Goal: Task Accomplishment & Management: Manage account settings

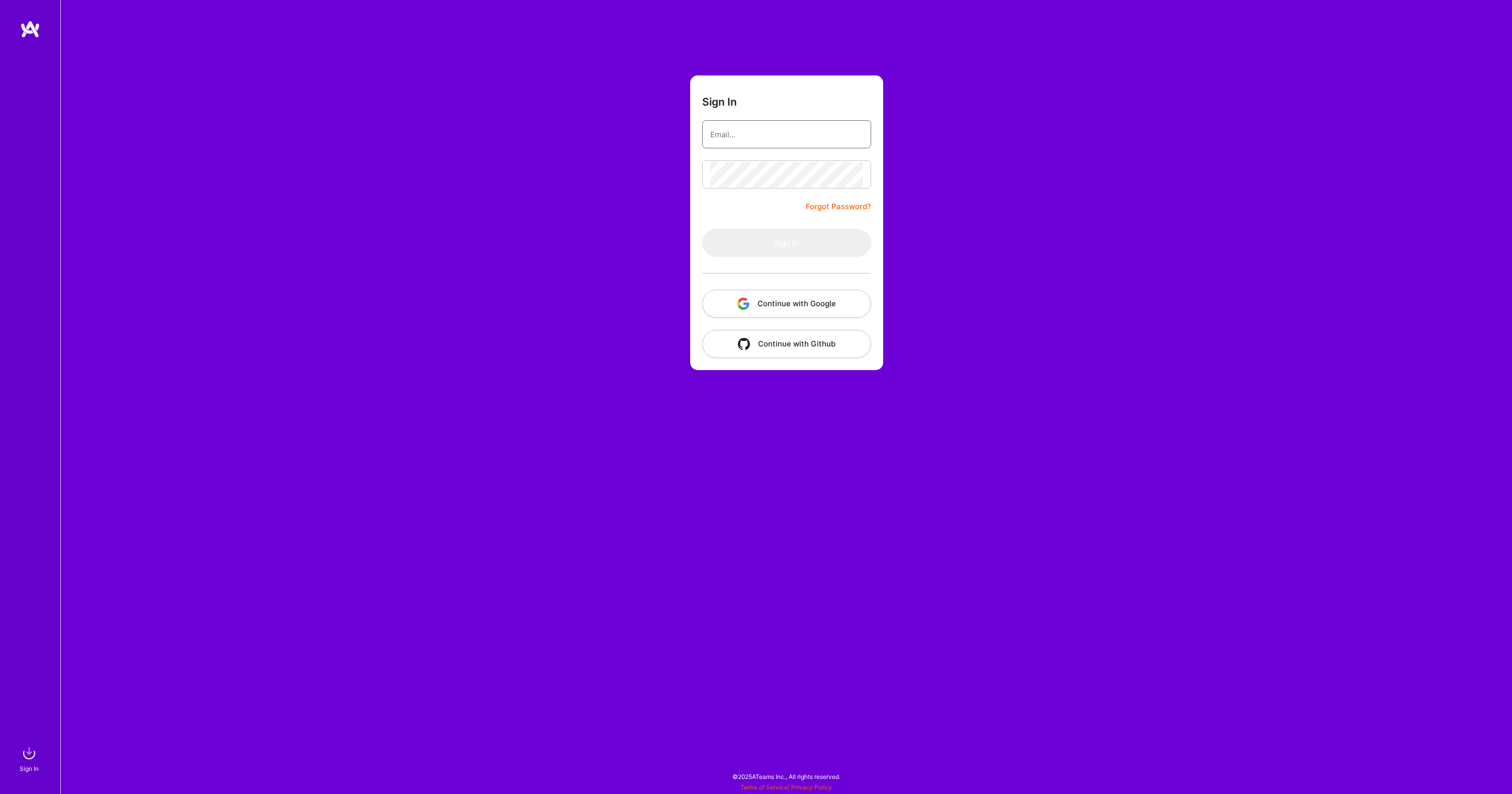
type input "[EMAIL_ADDRESS][DOMAIN_NAME]"
click at [781, 250] on button "Sign In" at bounding box center [787, 243] width 169 height 28
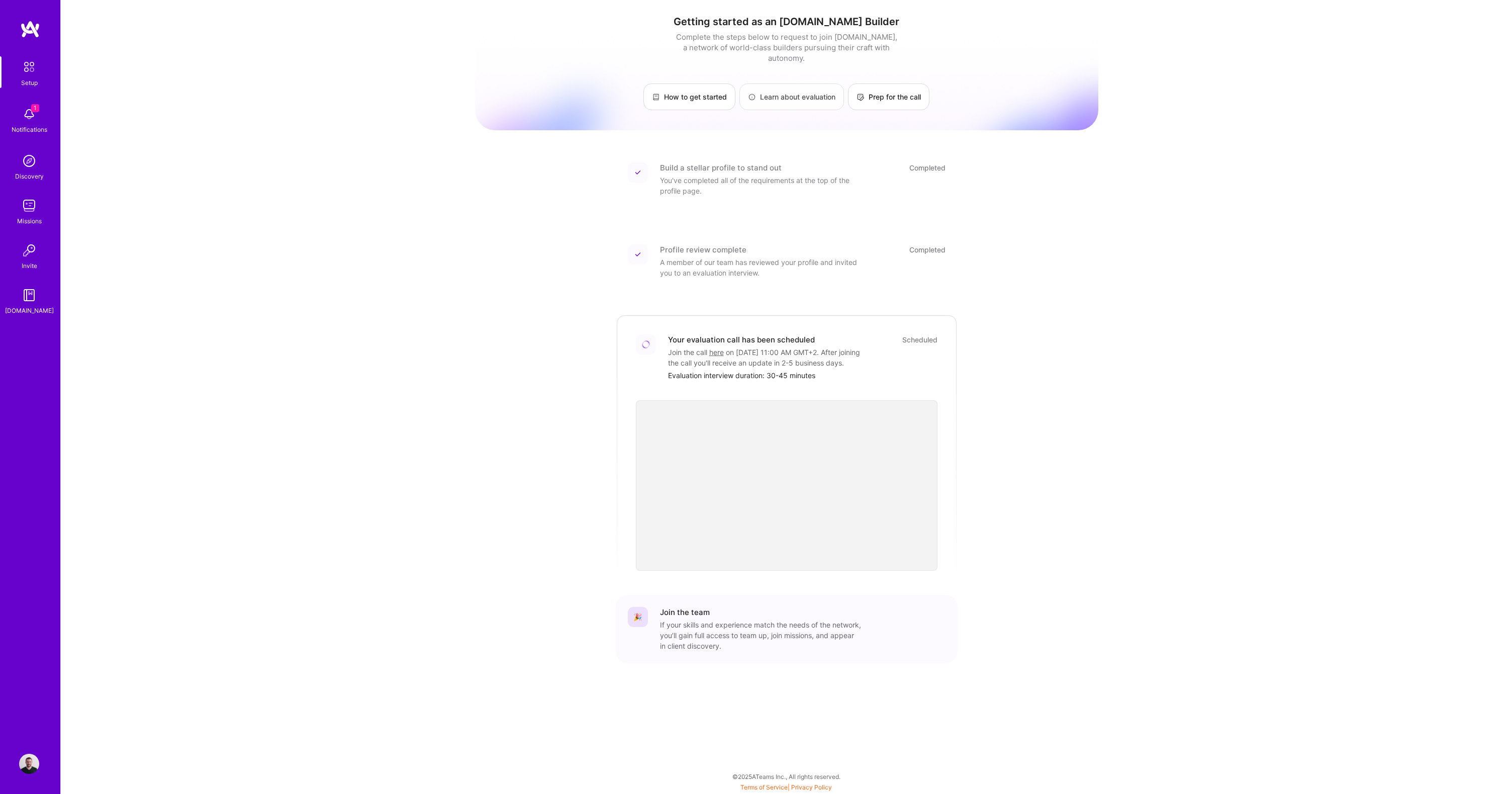
click at [793, 86] on link "Learn about evaluation" at bounding box center [792, 96] width 104 height 26
click at [39, 112] on div "1 Notifications" at bounding box center [29, 119] width 62 height 35
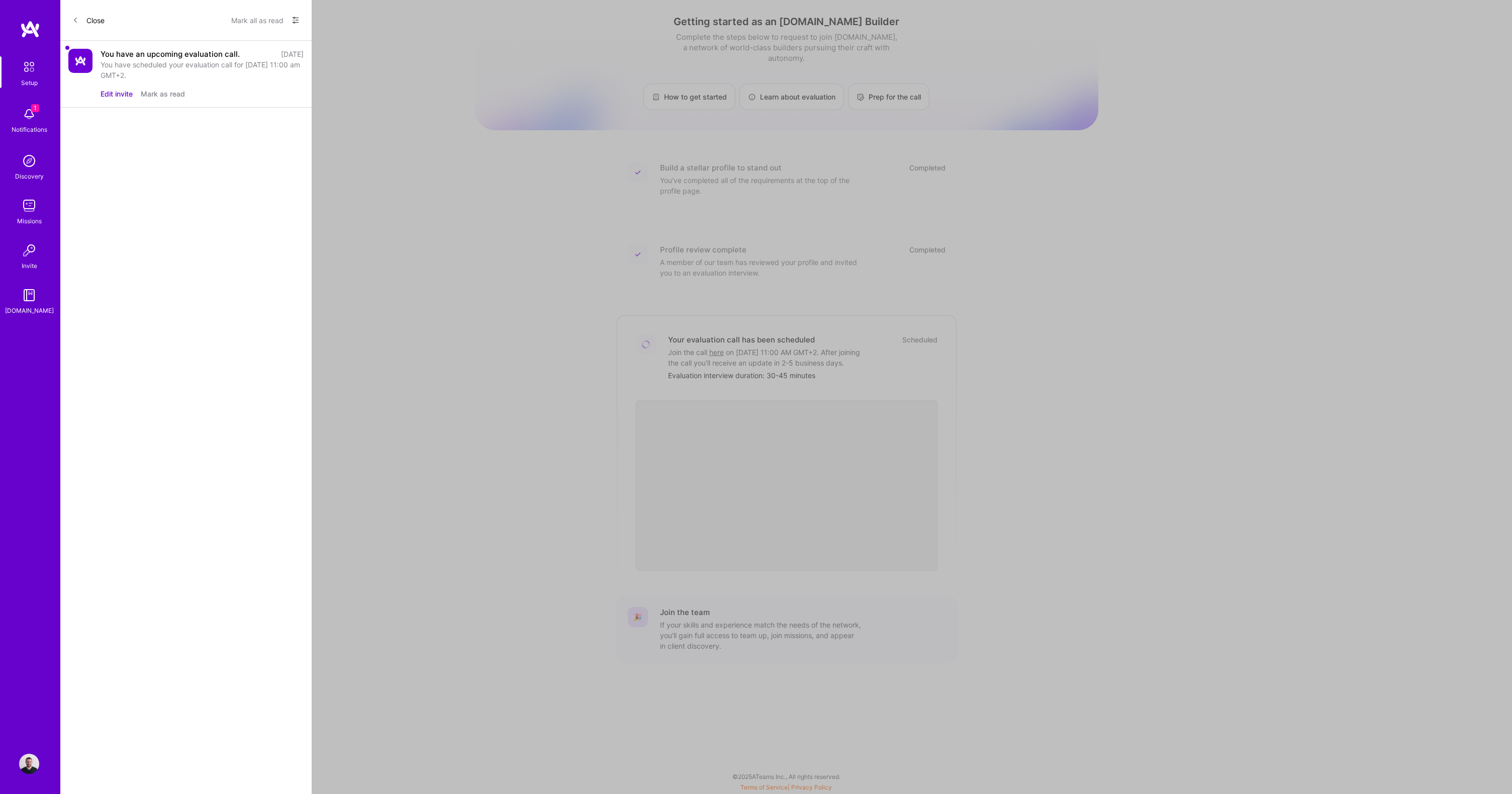
click at [141, 60] on div "You have scheduled your evaluation call for [DATE] 11:00 am GMT+2." at bounding box center [202, 70] width 203 height 21
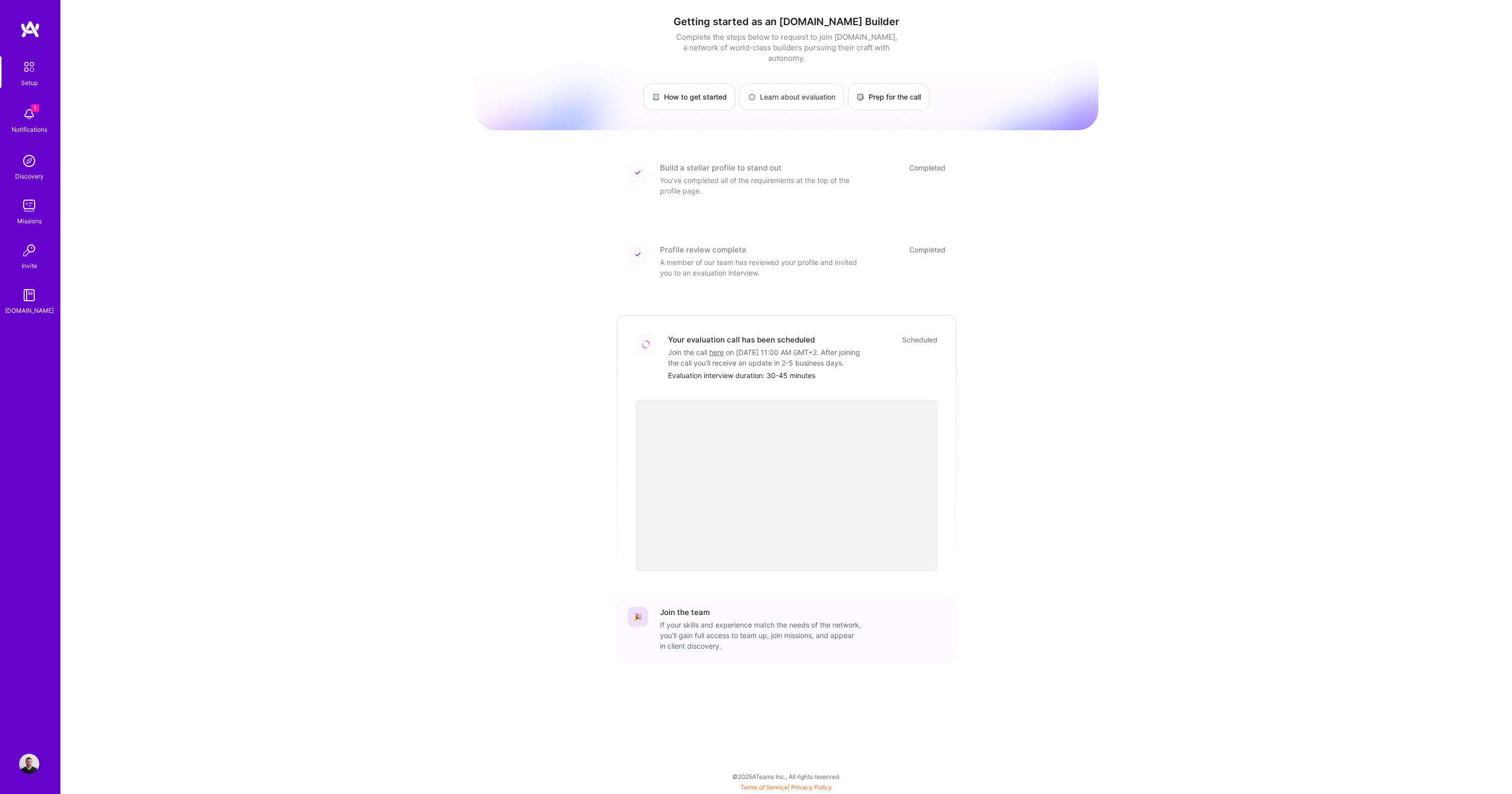
click at [836, 87] on div "1 Setup 1 Notifications Discovery Missions Invite [DOMAIN_NAME] Profile Close M…" at bounding box center [756, 395] width 1512 height 789
click at [895, 91] on link "Prep for the call" at bounding box center [889, 96] width 82 height 26
click at [26, 70] on img at bounding box center [29, 67] width 21 height 21
click at [34, 113] on img at bounding box center [29, 114] width 20 height 20
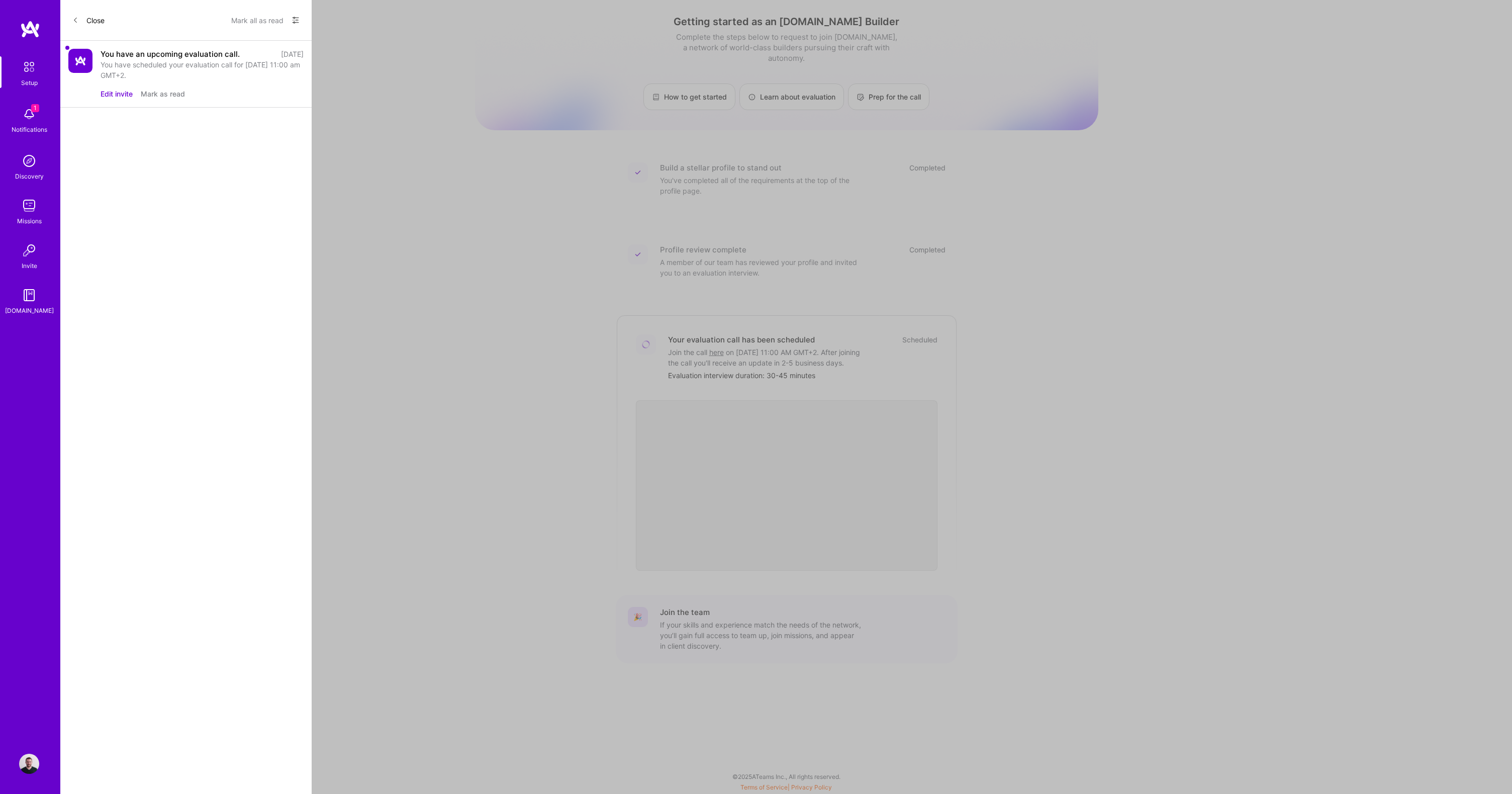
click at [113, 91] on button "Edit invite" at bounding box center [116, 94] width 32 height 11
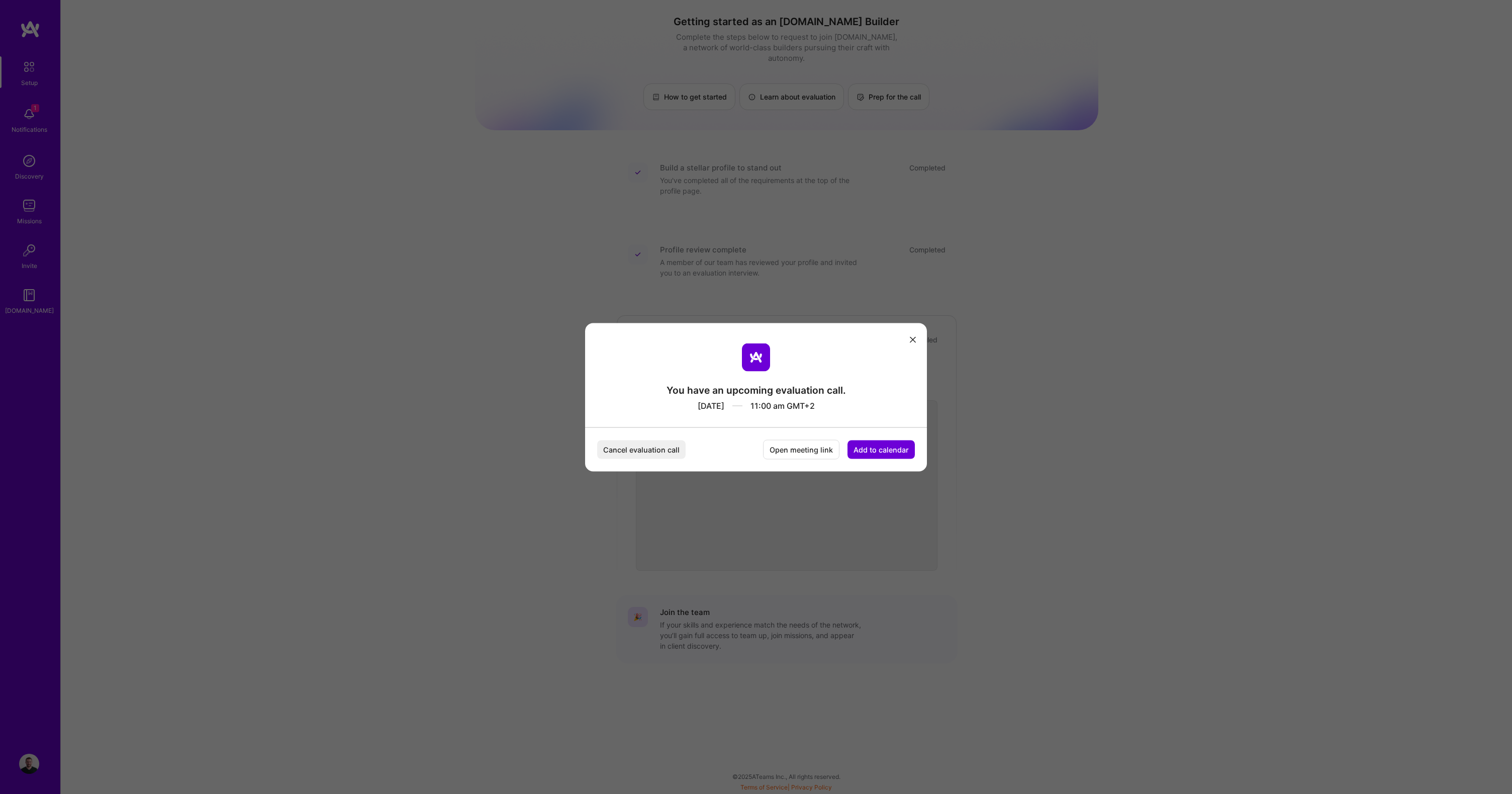
click at [912, 339] on icon "modal" at bounding box center [913, 340] width 6 height 6
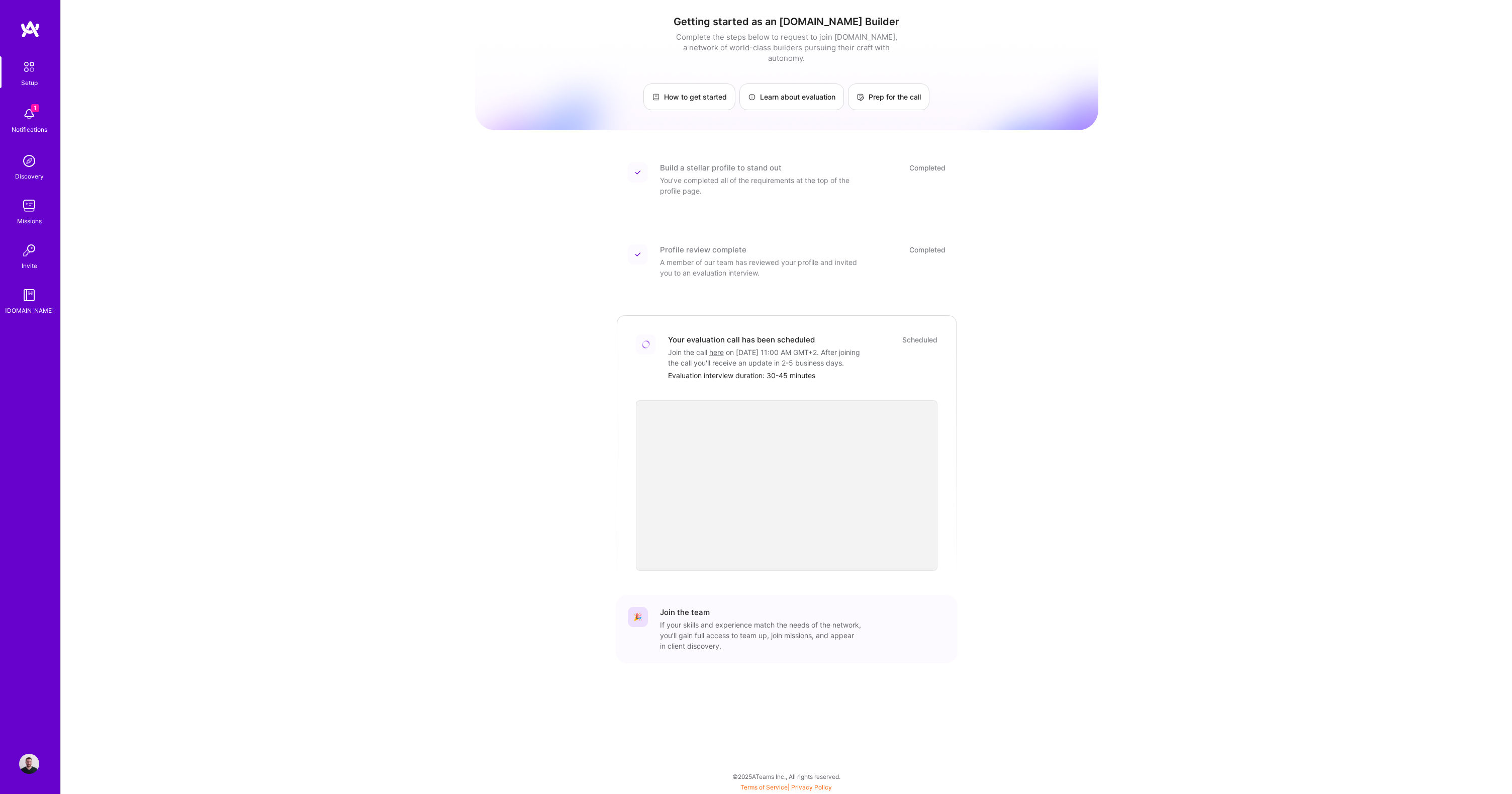
click at [33, 759] on img at bounding box center [29, 764] width 20 height 20
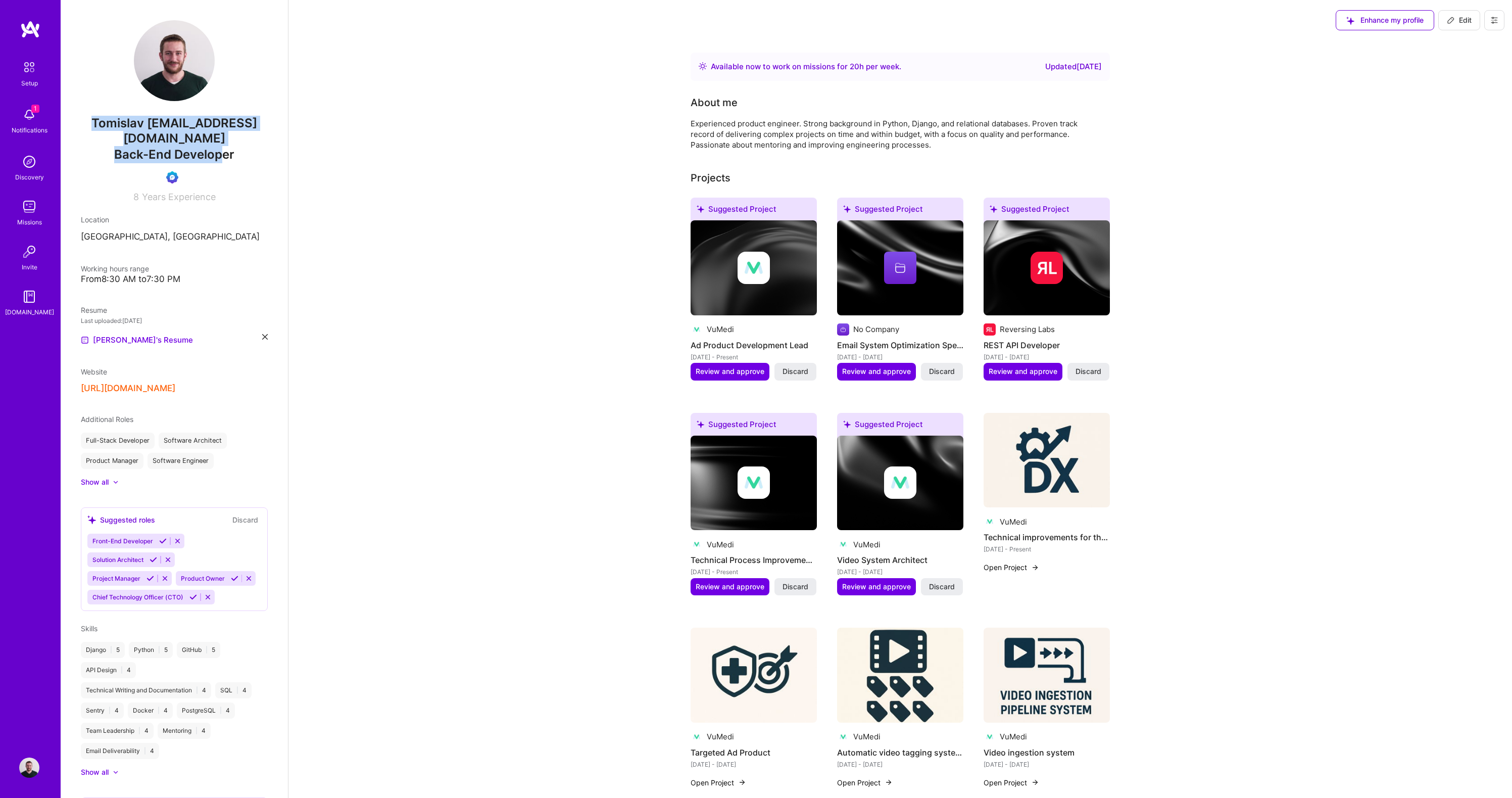
drag, startPoint x: 137, startPoint y: 125, endPoint x: 227, endPoint y: 153, distance: 94.3
click at [226, 153] on div "Tomislav [EMAIL_ADDRESS][DOMAIN_NAME] Back-End Developer 8 Years Experience" at bounding box center [174, 111] width 187 height 182
click at [236, 155] on div "Back-End Developer" at bounding box center [174, 154] width 187 height 17
drag, startPoint x: 154, startPoint y: 138, endPoint x: 93, endPoint y: 122, distance: 63.1
click at [93, 122] on div "Tomislav [EMAIL_ADDRESS][DOMAIN_NAME] Back-End Developer 8 Years Experience" at bounding box center [174, 111] width 187 height 182
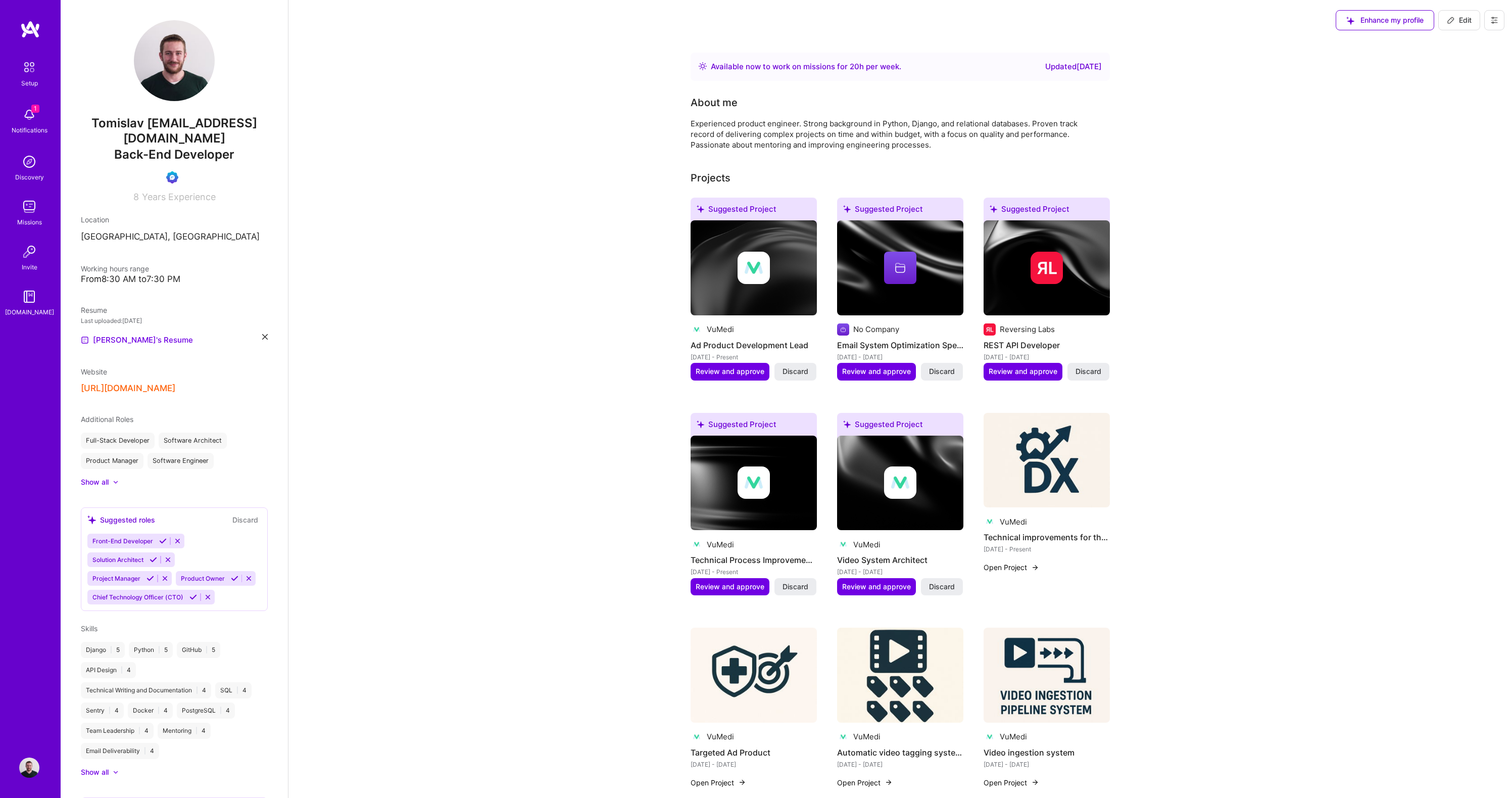
click at [115, 116] on span "Tomislav [EMAIL_ADDRESS][DOMAIN_NAME]" at bounding box center [174, 130] width 187 height 30
click at [1455, 17] on span "Edit" at bounding box center [1459, 20] width 25 height 10
select select "US"
select select "Right Now"
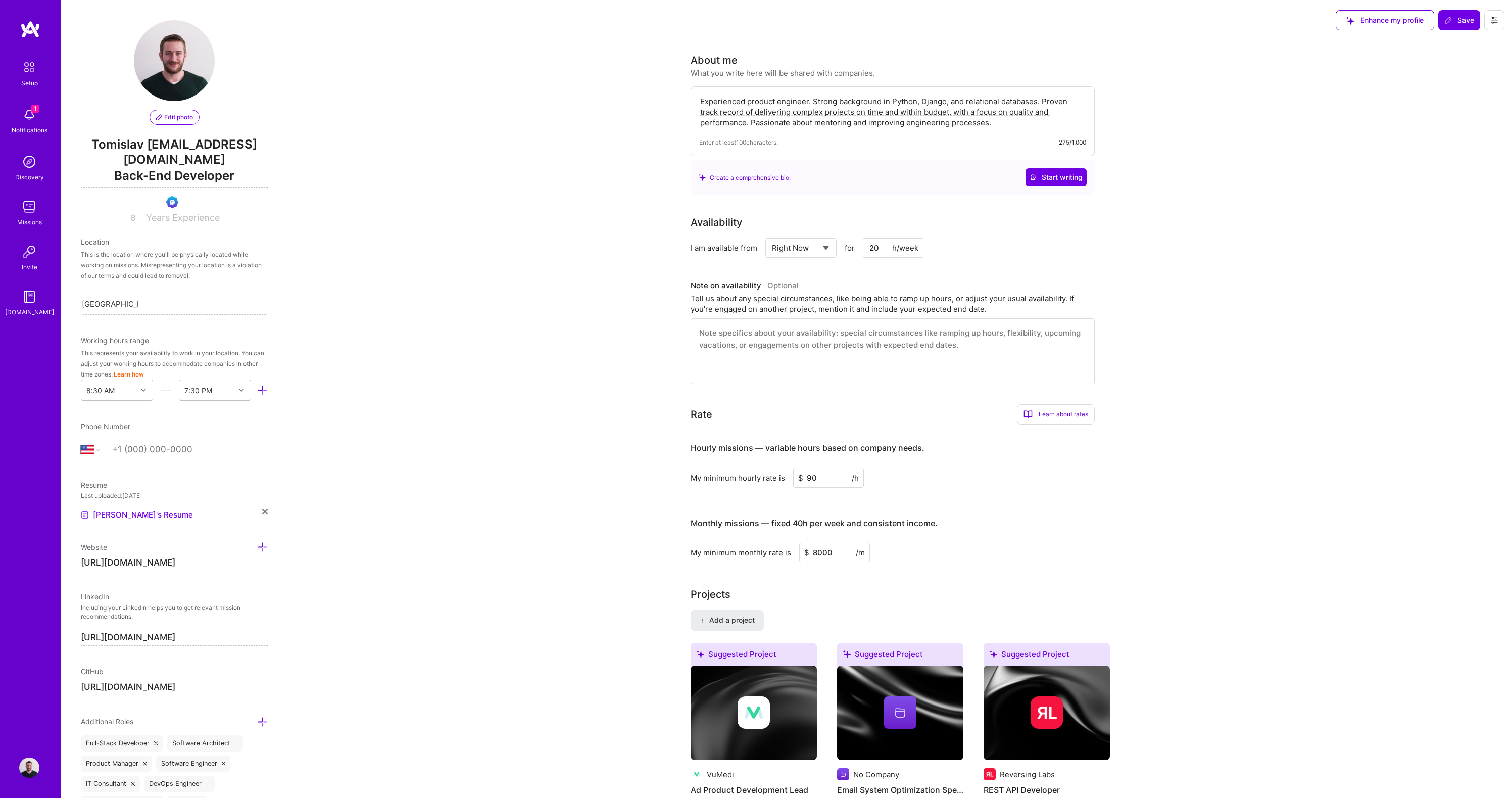
click at [162, 151] on span "Tomislav [EMAIL_ADDRESS][DOMAIN_NAME]" at bounding box center [174, 152] width 187 height 30
drag, startPoint x: 147, startPoint y: 163, endPoint x: 237, endPoint y: 183, distance: 92.2
click at [231, 182] on div "Edit photo Tomislav [EMAIL_ADDRESS][DOMAIN_NAME] Back-End Developer 8 Years Exp…" at bounding box center [174, 122] width 187 height 204
click at [244, 179] on span "Back-End Developer" at bounding box center [174, 177] width 187 height 21
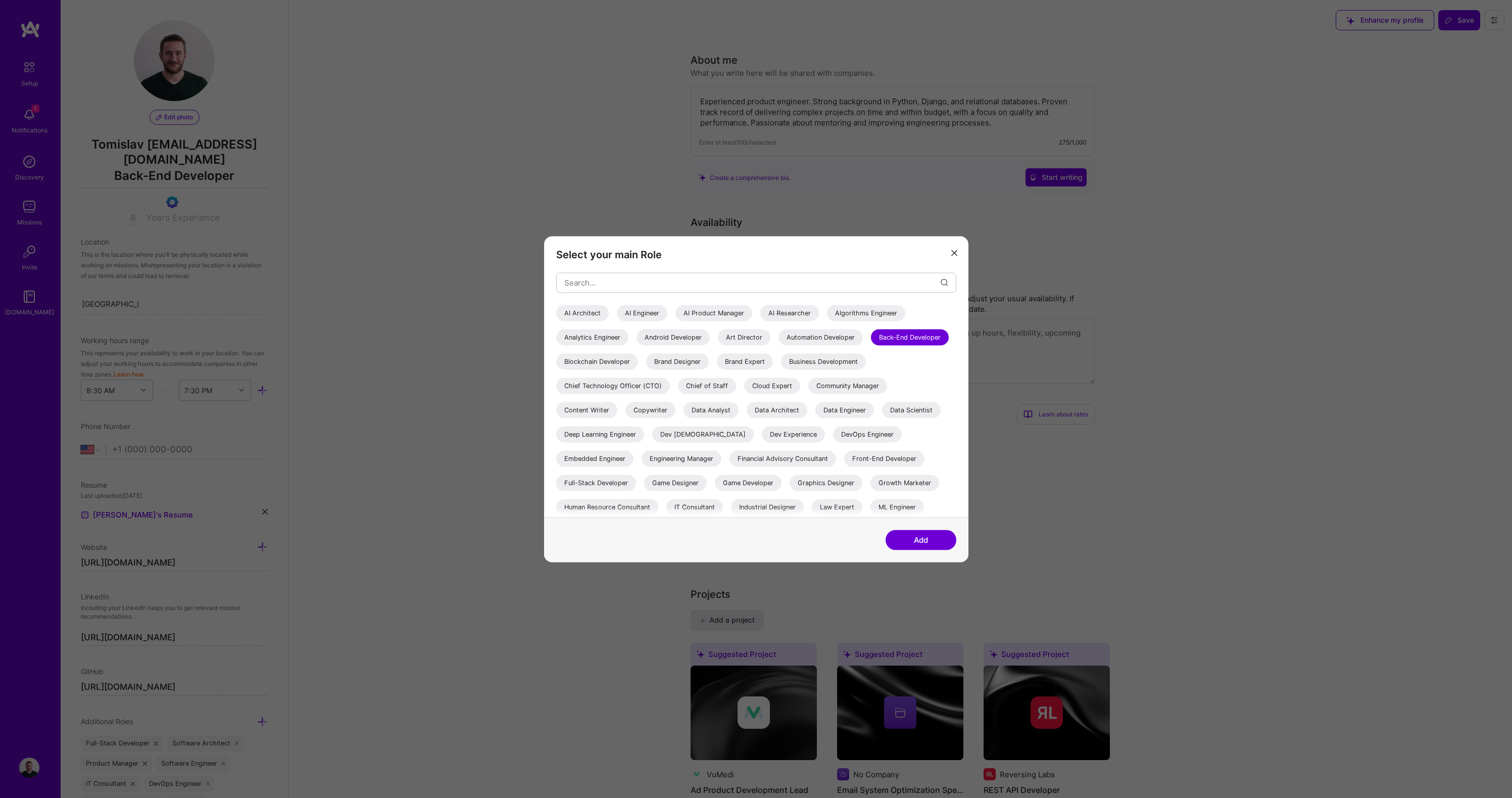
click at [959, 253] on button "modal" at bounding box center [954, 253] width 12 height 17
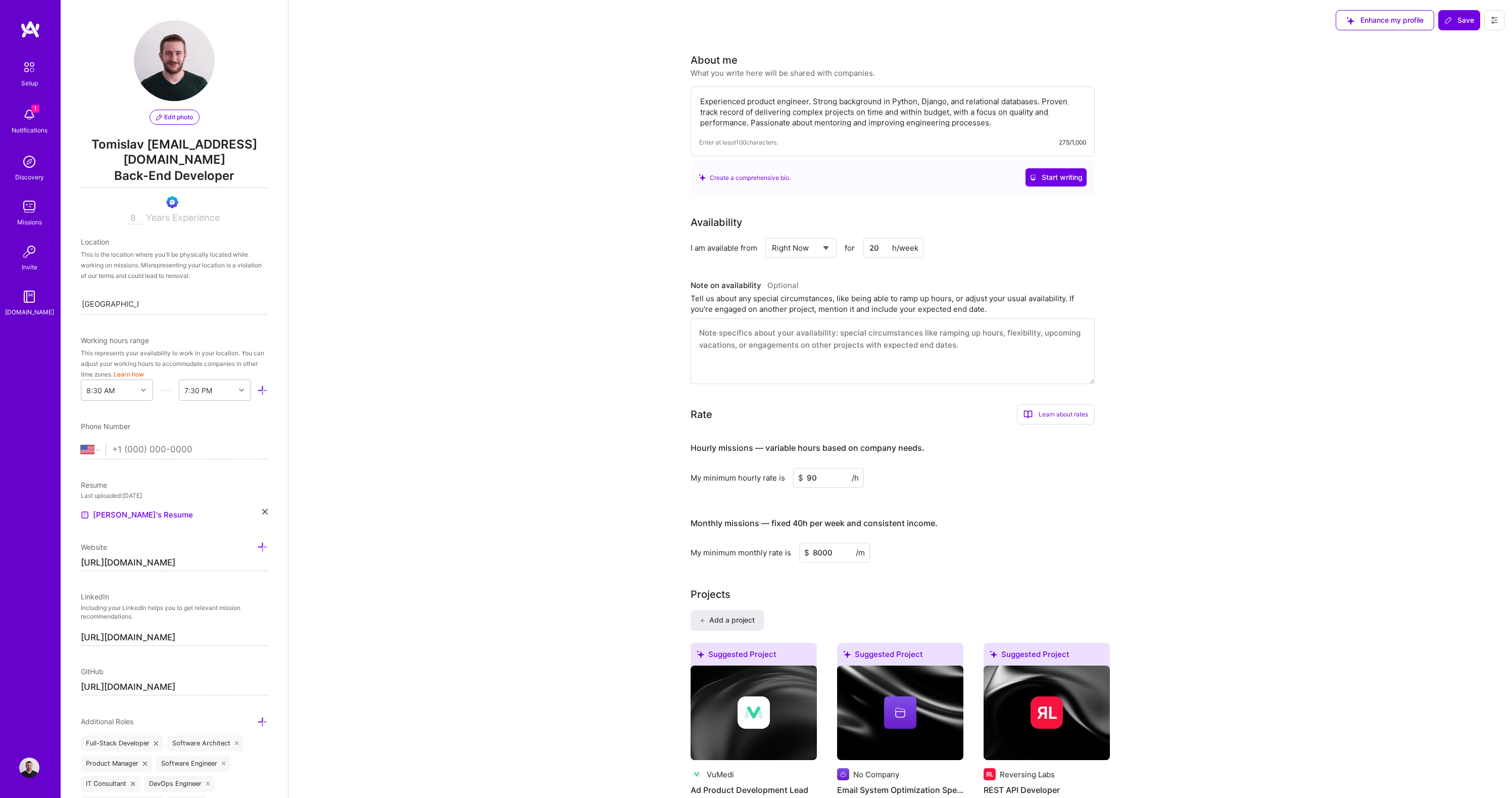
click at [174, 166] on span "Tomislav [EMAIL_ADDRESS][DOMAIN_NAME]" at bounding box center [174, 152] width 187 height 30
click at [1496, 23] on icon at bounding box center [1494, 20] width 8 height 8
click at [1458, 51] on button "Settings" at bounding box center [1467, 43] width 76 height 26
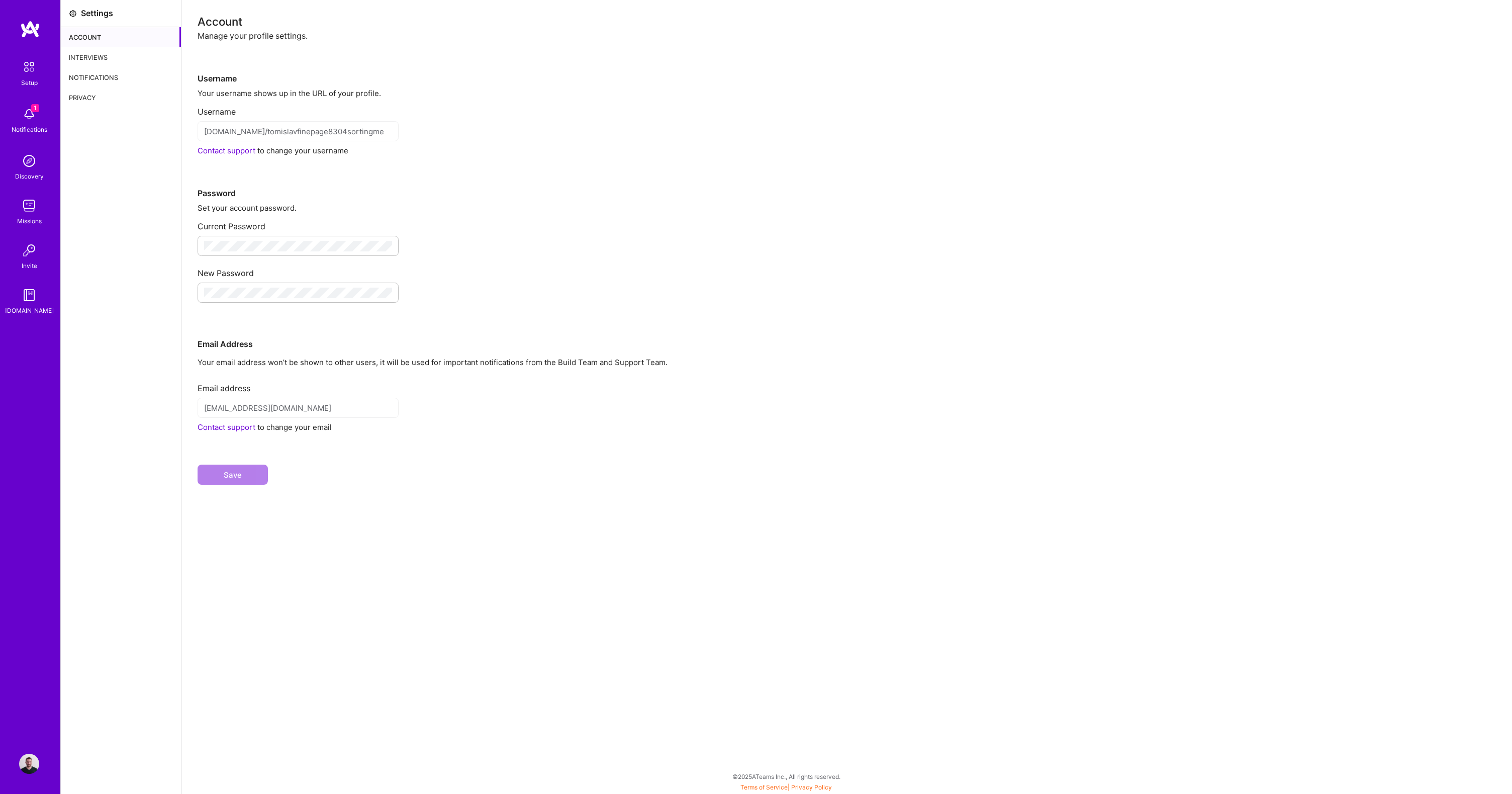
click at [110, 58] on div "Interviews" at bounding box center [121, 57] width 120 height 20
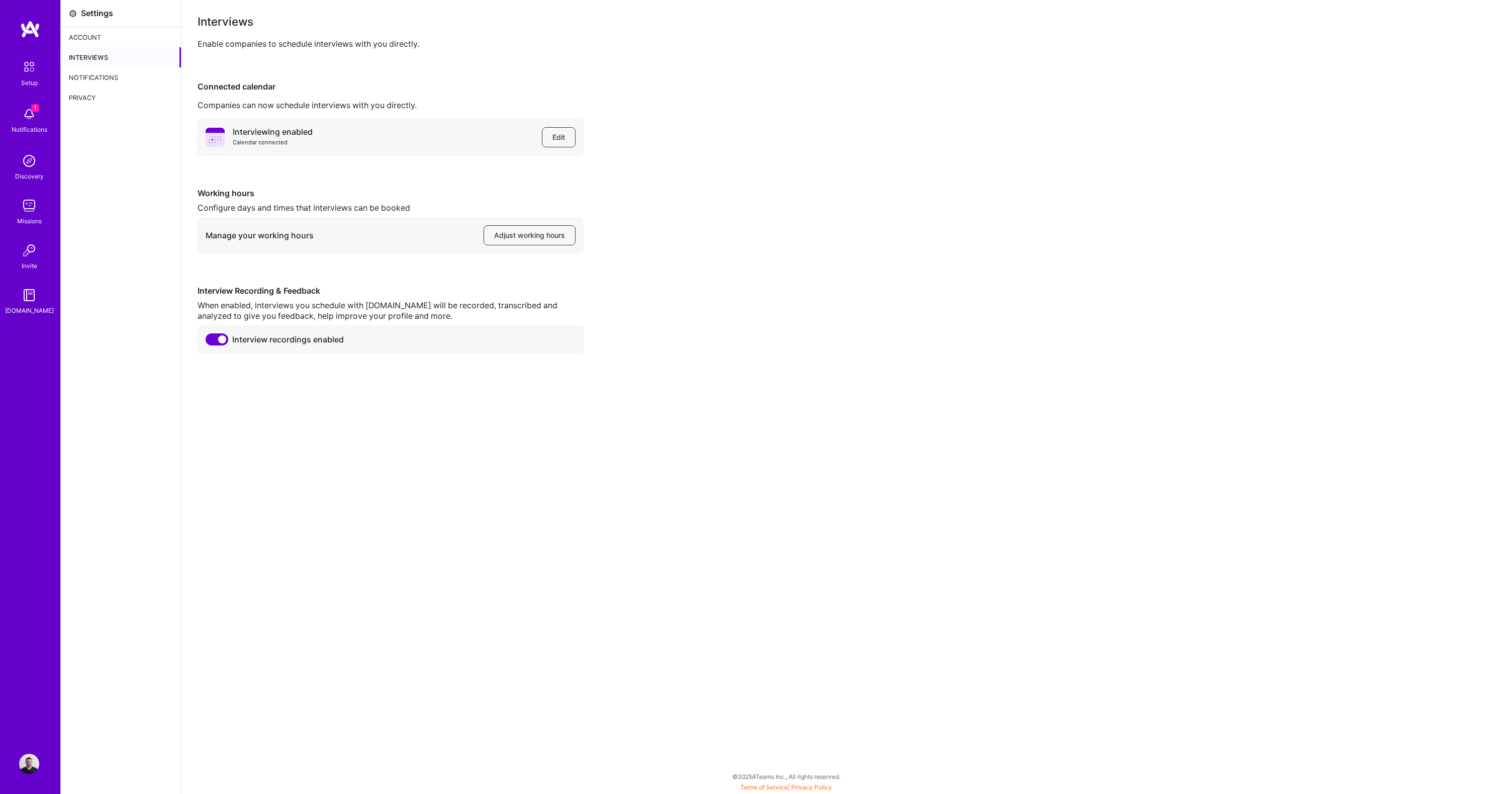
click at [106, 80] on div "Notifications" at bounding box center [121, 78] width 120 height 20
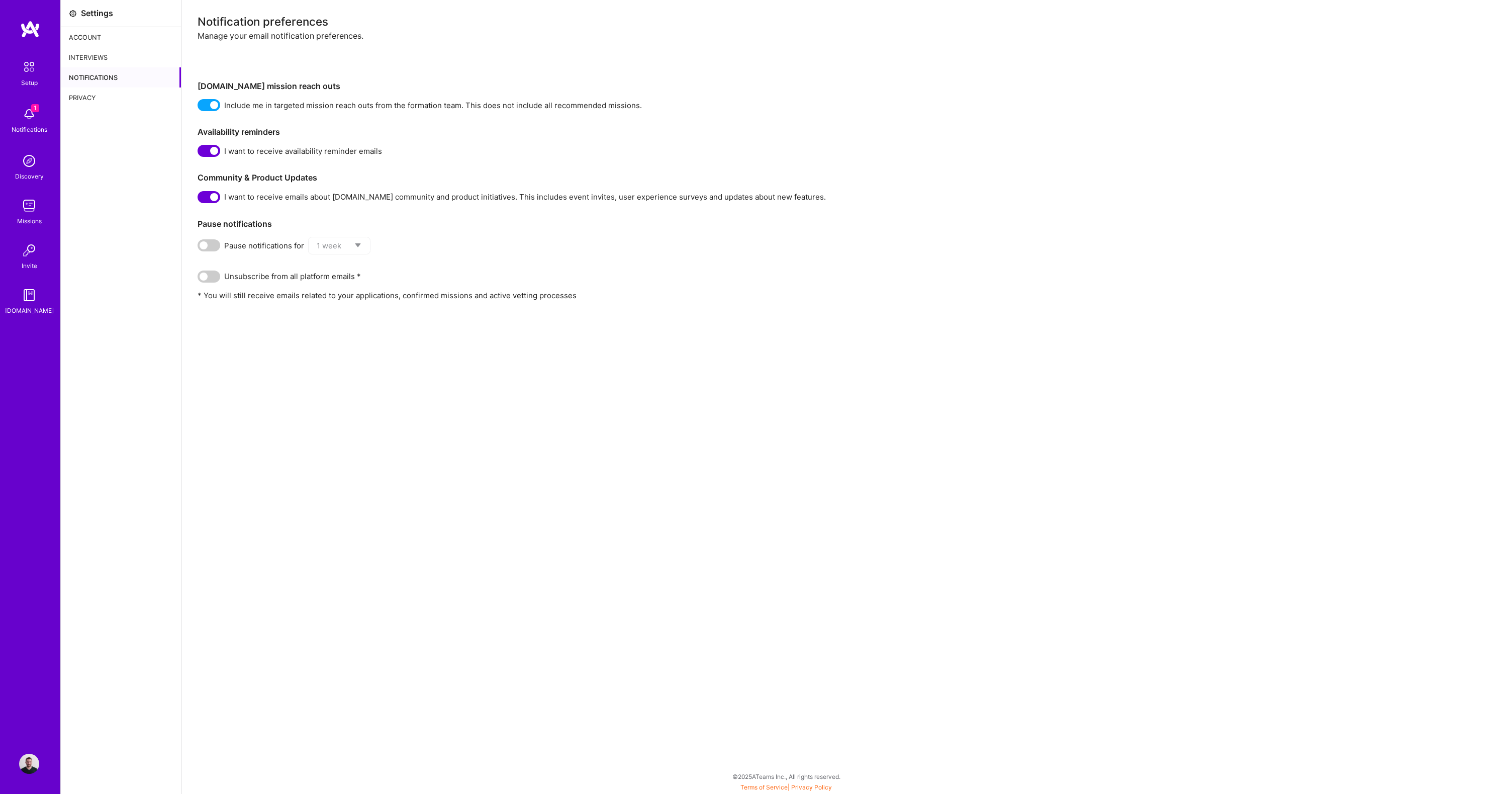
click at [100, 101] on div "Privacy" at bounding box center [121, 97] width 120 height 20
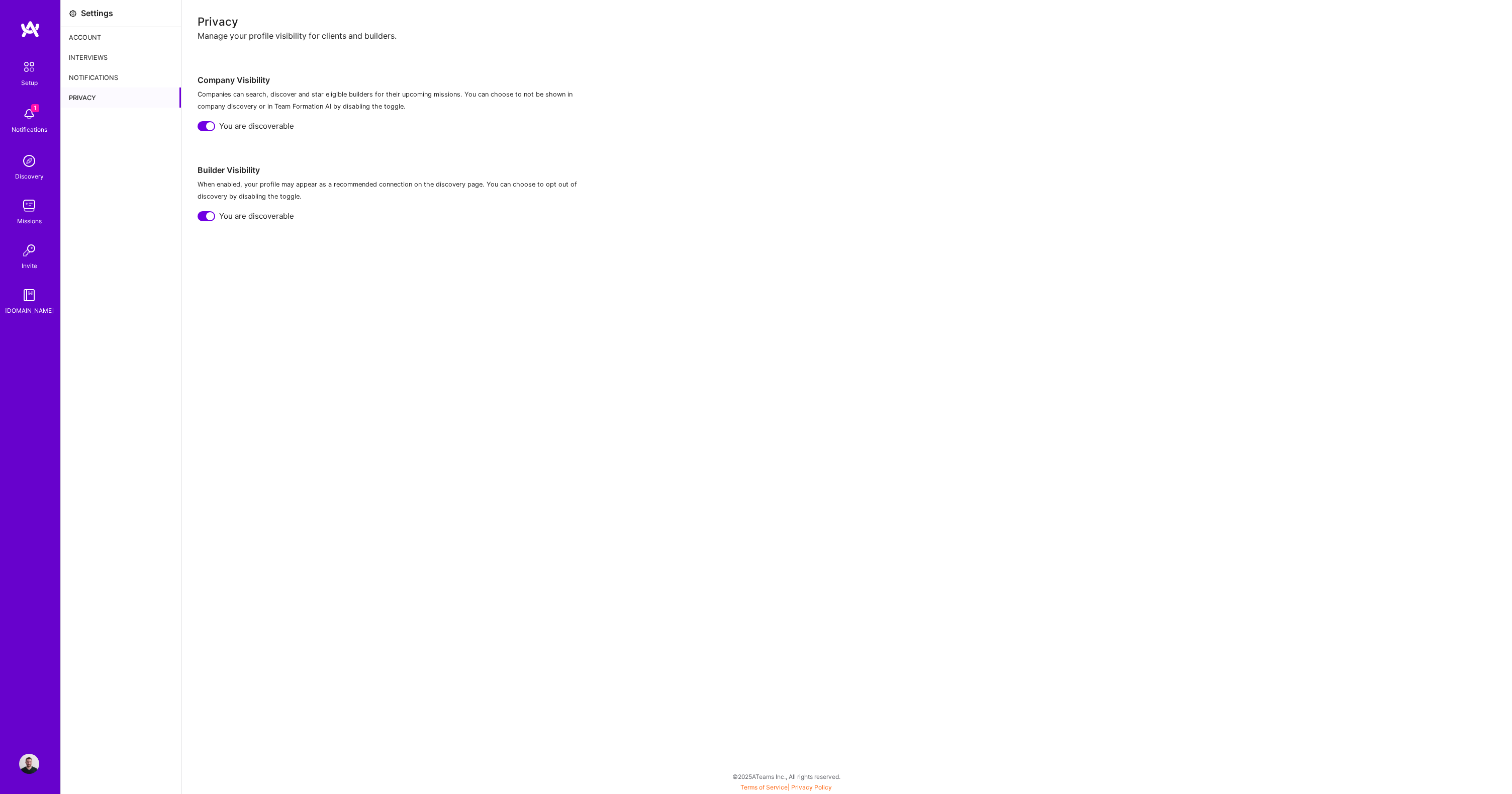
click at [114, 44] on div "Account" at bounding box center [121, 37] width 120 height 20
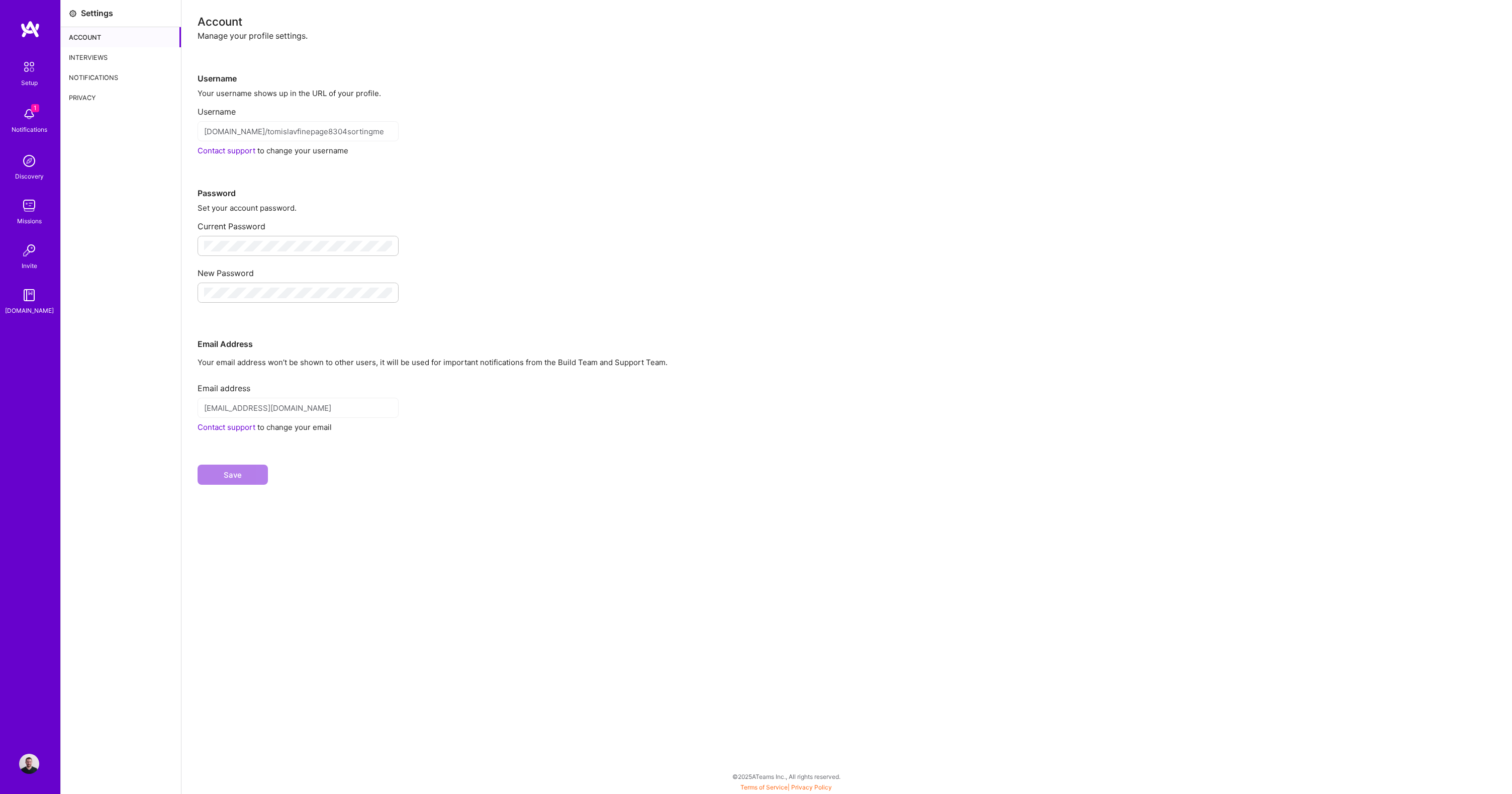
click at [36, 63] on img at bounding box center [29, 67] width 21 height 21
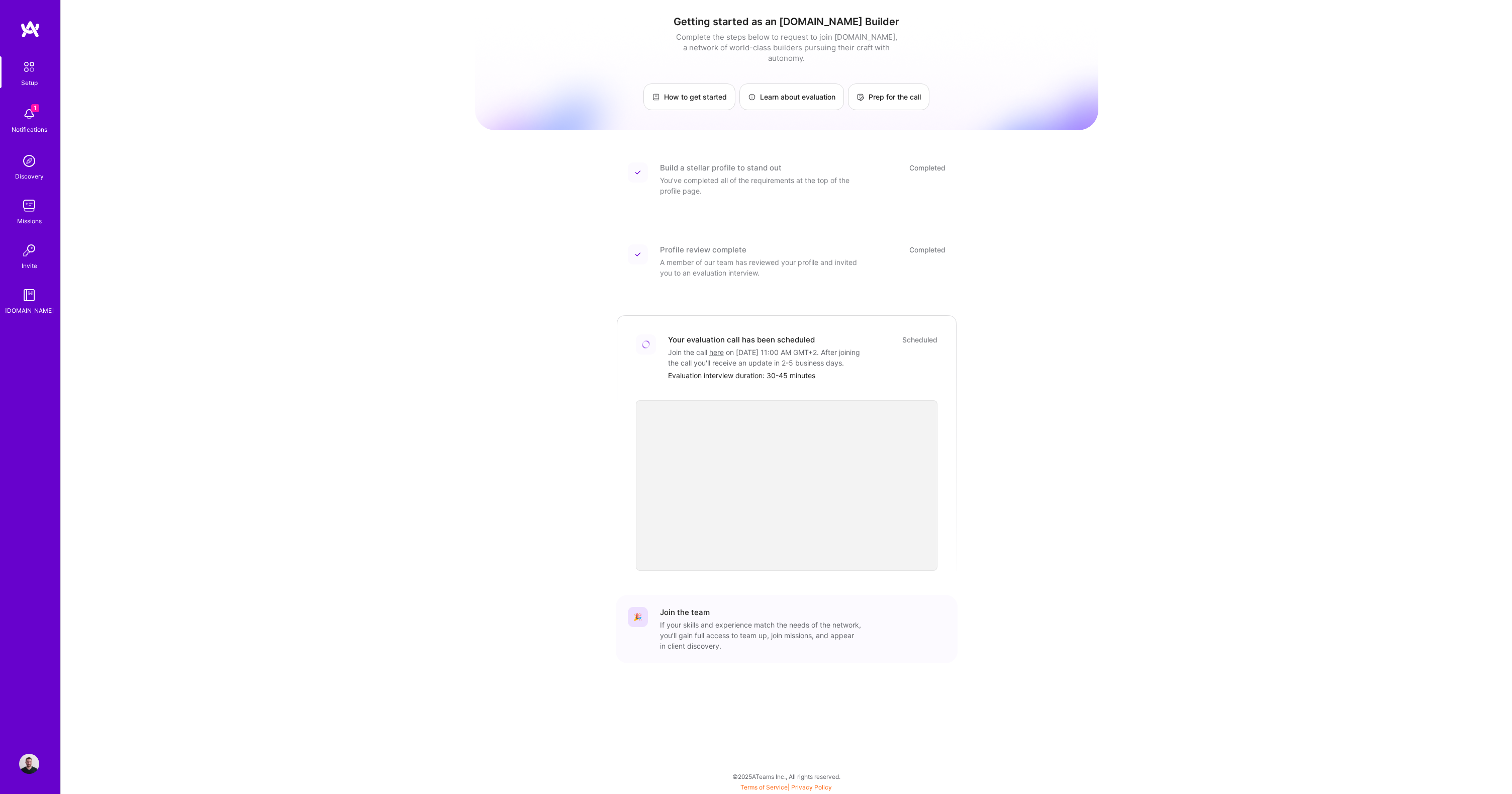
click at [32, 121] on img at bounding box center [29, 114] width 20 height 20
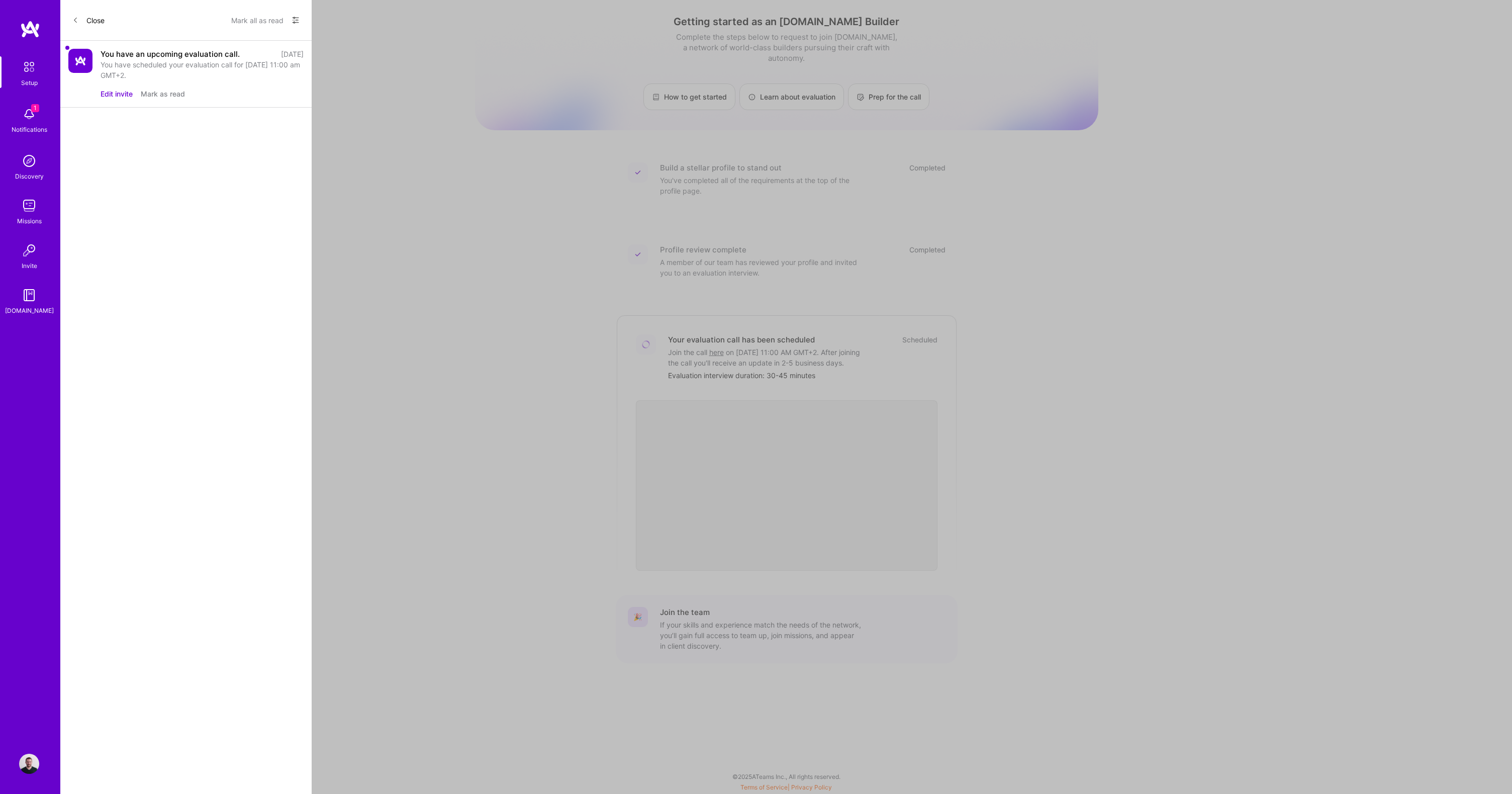
click at [268, 17] on button "Mark all as read" at bounding box center [257, 20] width 52 height 16
click at [99, 22] on button "Close" at bounding box center [88, 20] width 32 height 16
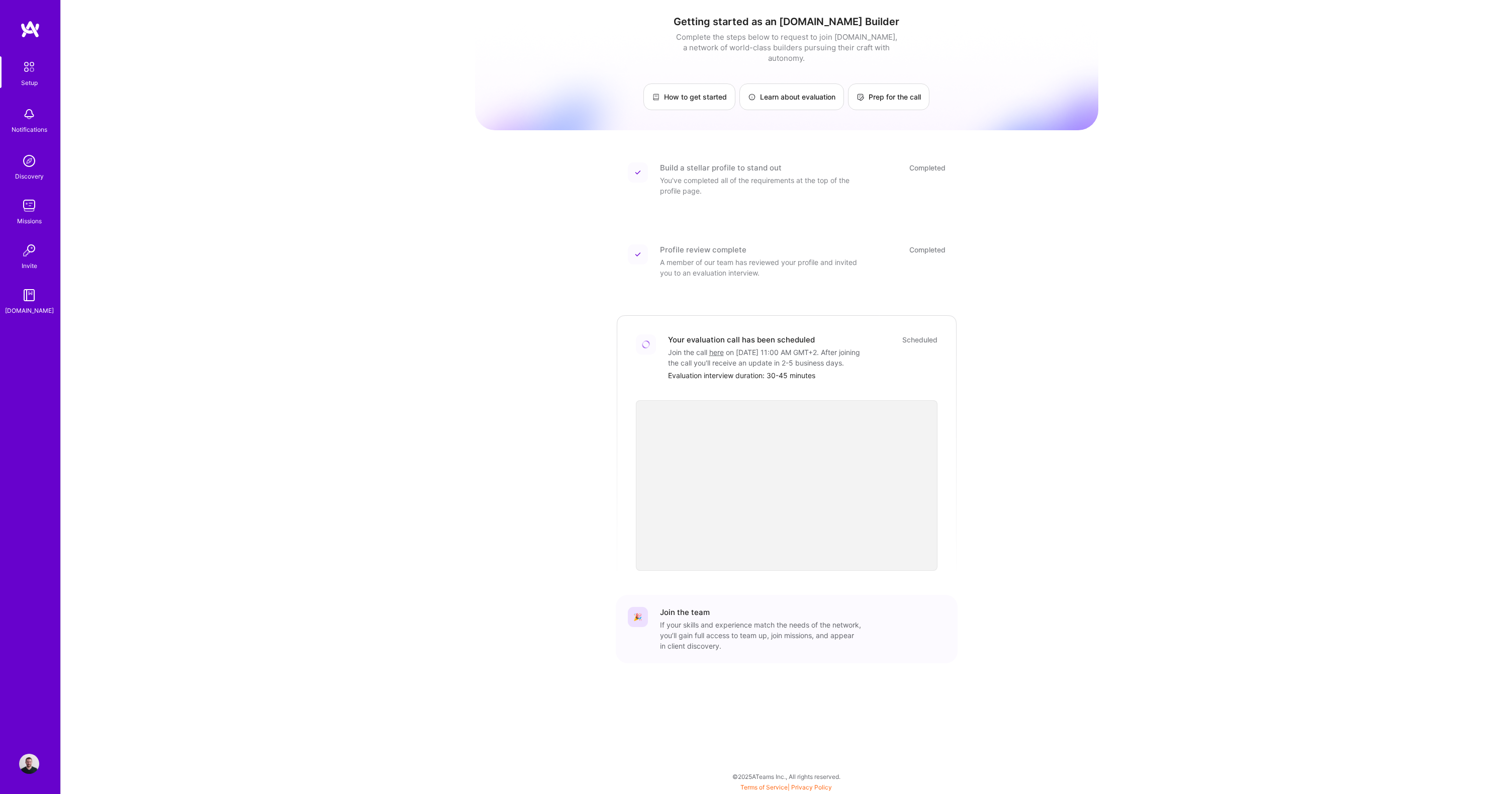
click at [29, 109] on img at bounding box center [29, 114] width 20 height 20
click at [454, 281] on div "Setup Notifications Discovery Missions Invite [DOMAIN_NAME] Profile Close Show …" at bounding box center [756, 395] width 1512 height 789
